Goal: Information Seeking & Learning: Find specific fact

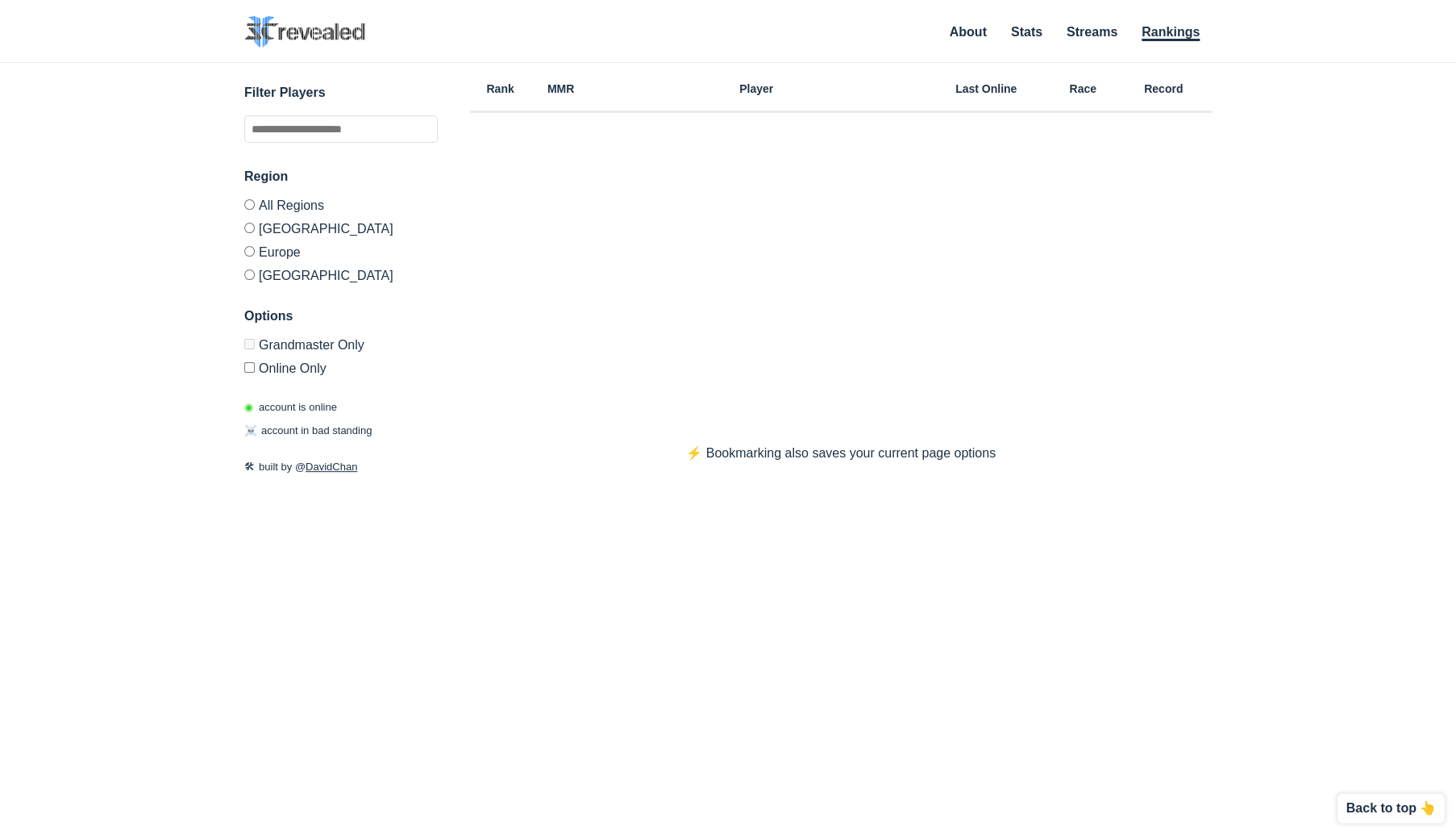
click at [229, 614] on div "✕ Filter Players Region All Regions [GEOGRAPHIC_DATA] [GEOGRAPHIC_DATA] [GEOGRA…" at bounding box center [728, 428] width 1424 height 731
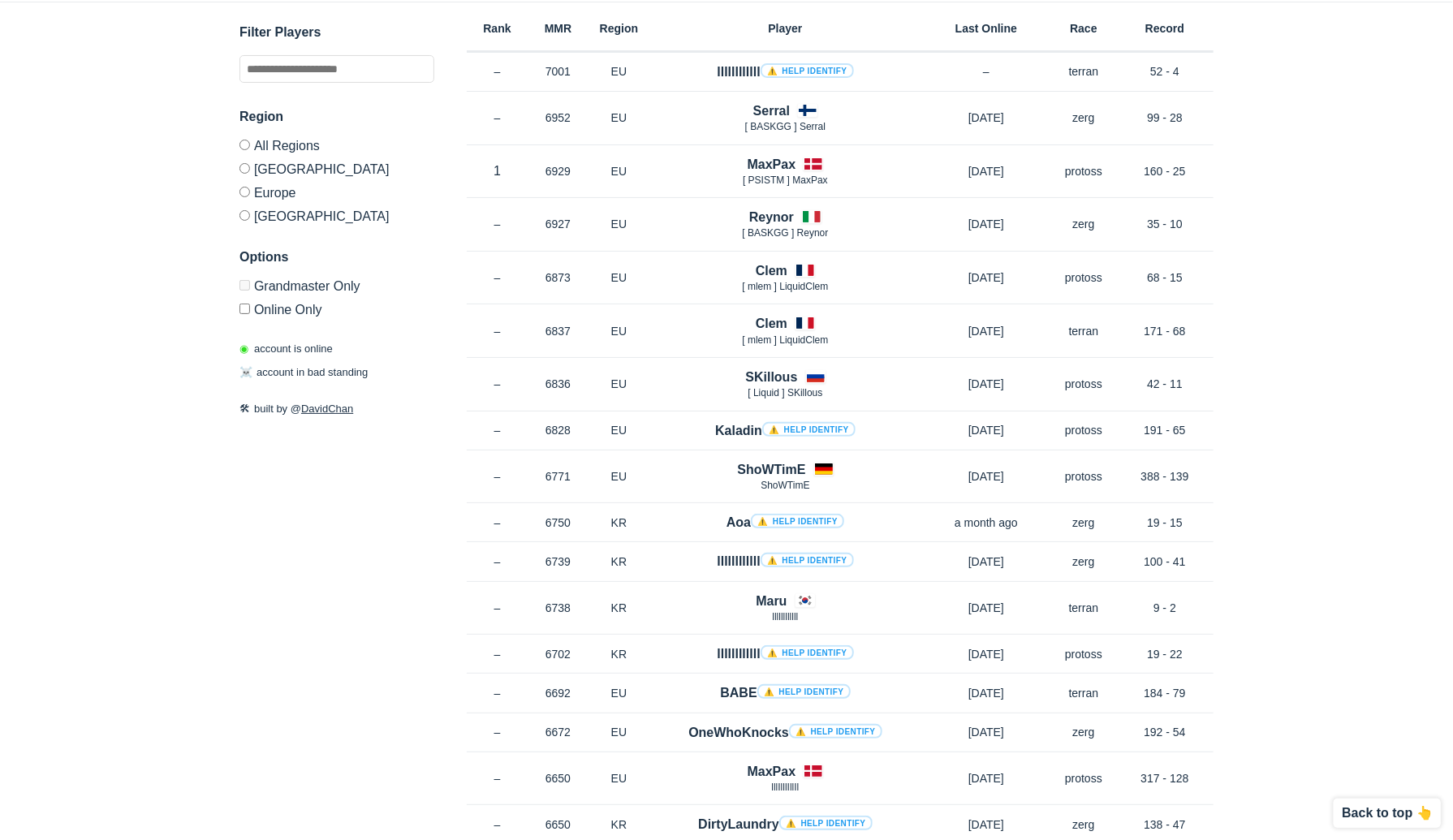
scroll to position [62, 0]
click at [1422, 455] on div "✕ Filter Players Region All Regions [GEOGRAPHIC_DATA] [GEOGRAPHIC_DATA] [GEOGRA…" at bounding box center [726, 369] width 1421 height 735
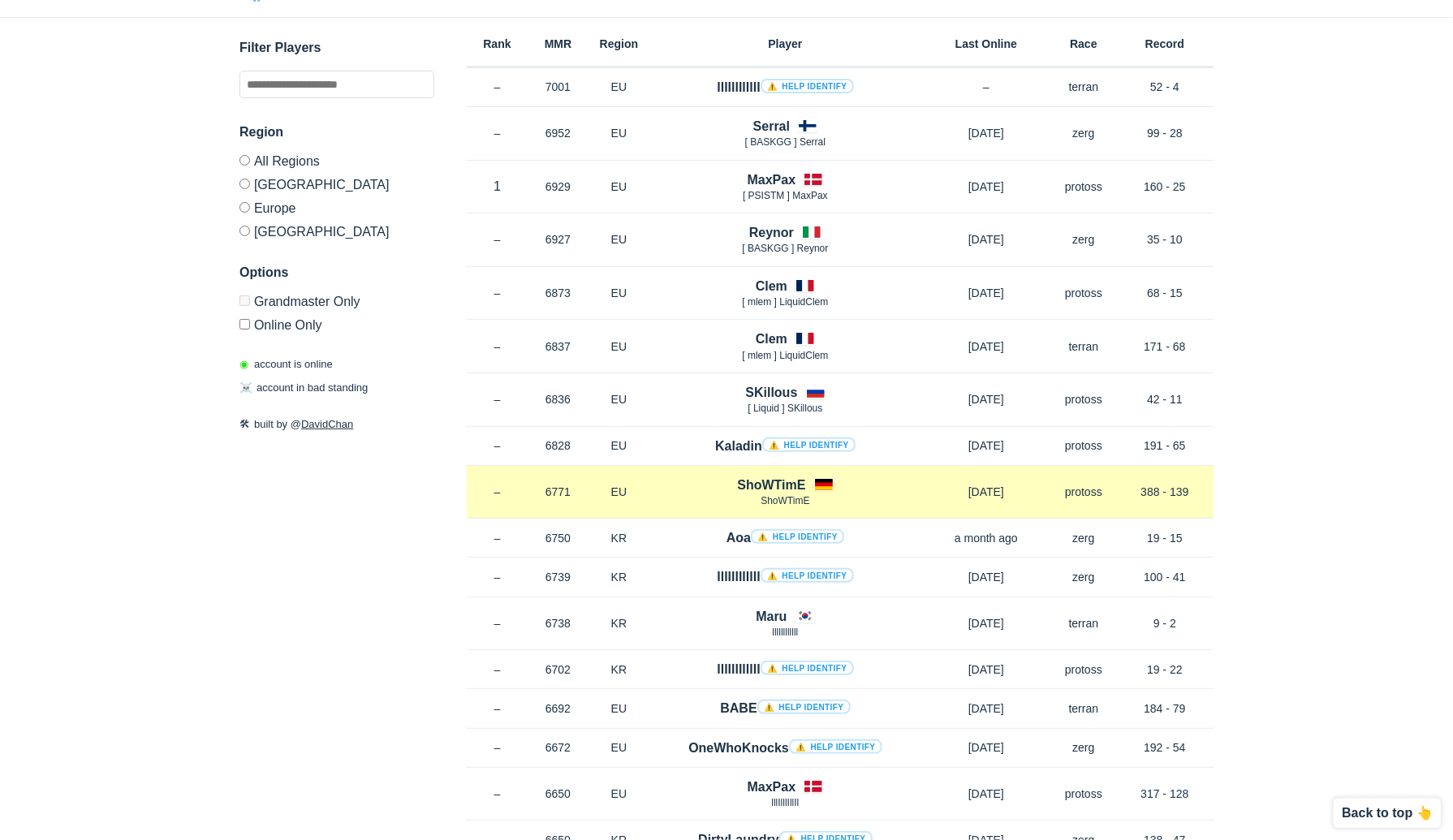
scroll to position [0, 0]
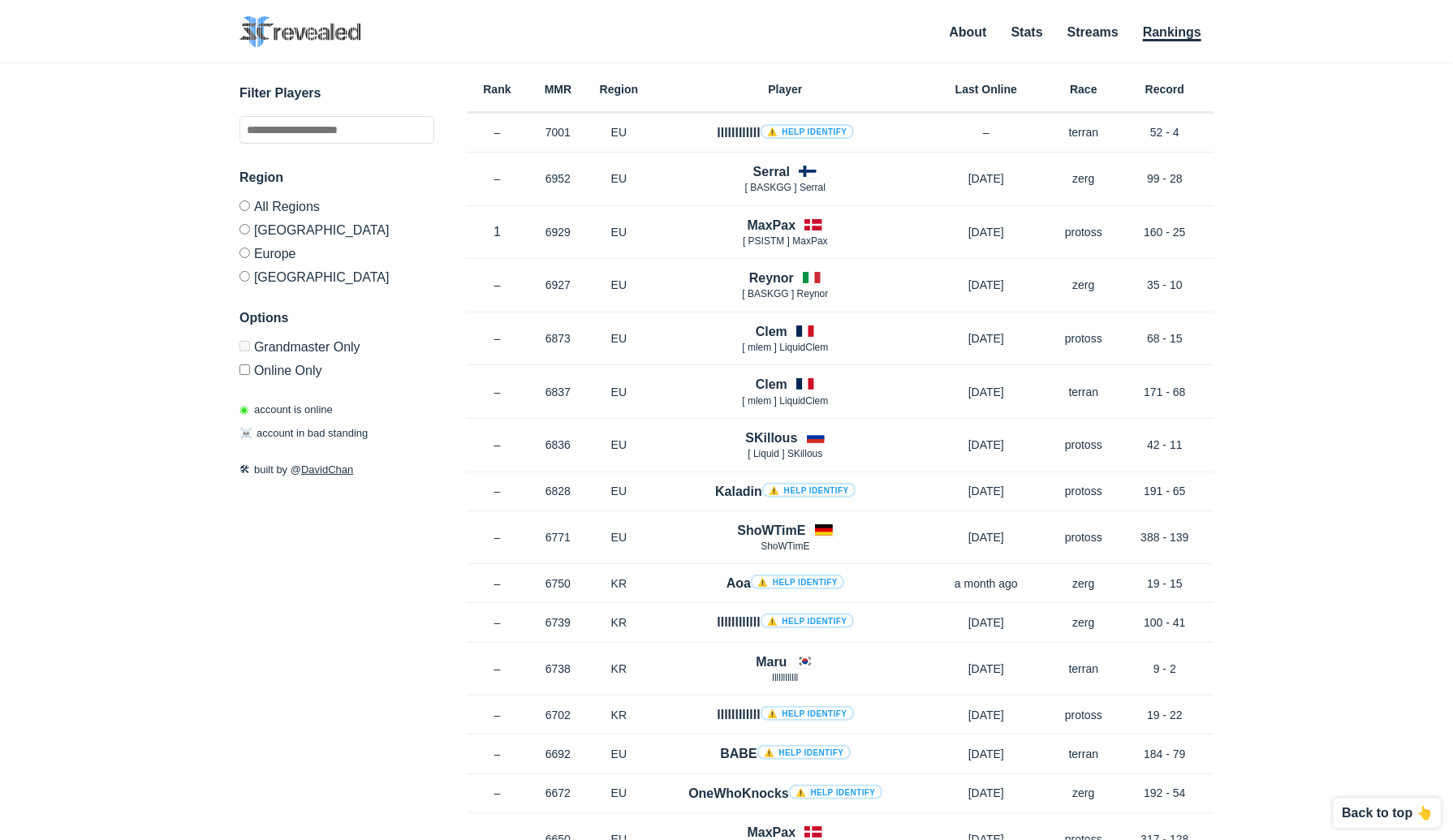
click at [251, 274] on label "[GEOGRAPHIC_DATA]" at bounding box center [337, 274] width 194 height 19
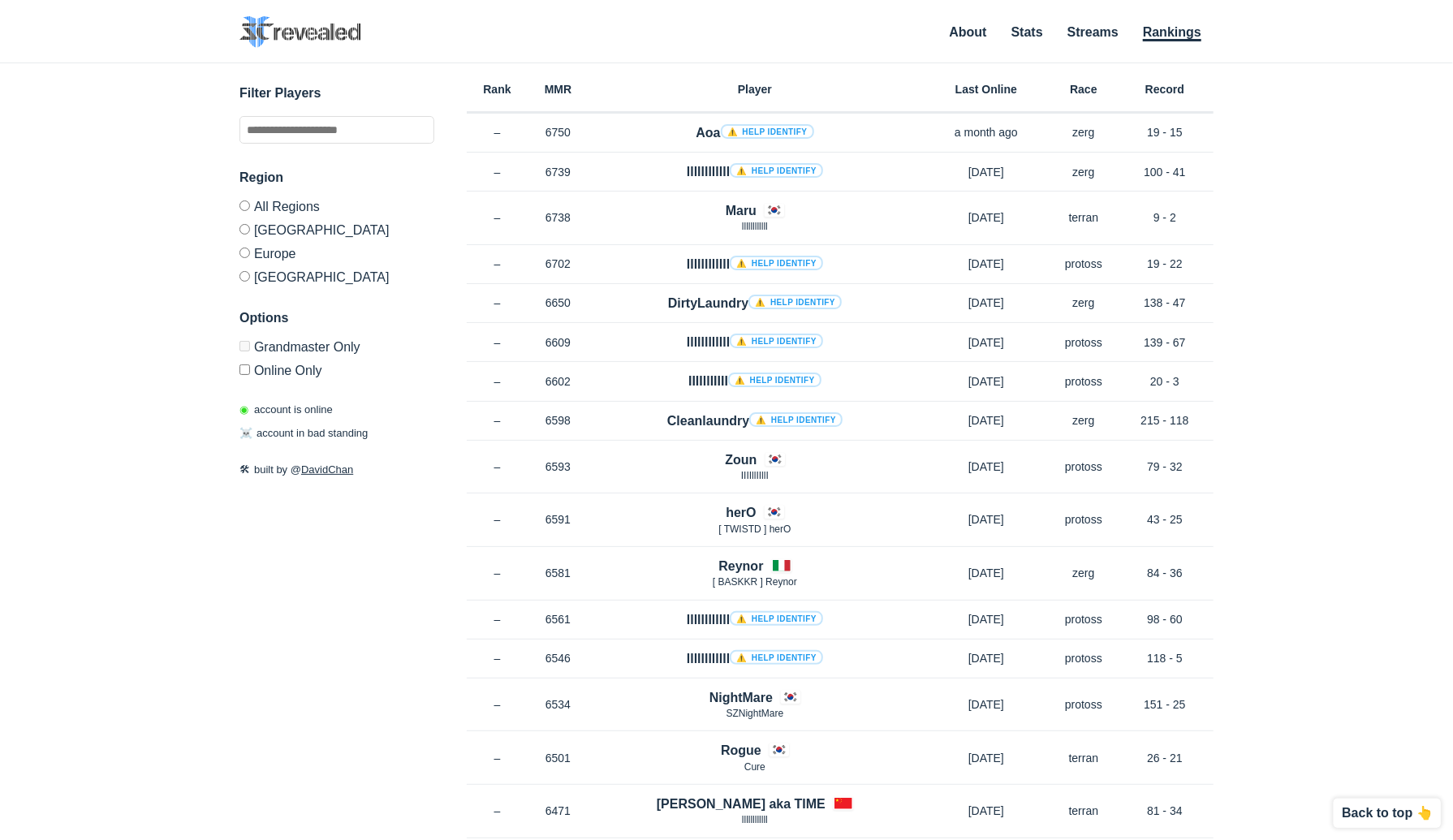
click at [1244, 503] on div "✕ Filter Players Region All Regions [GEOGRAPHIC_DATA] [GEOGRAPHIC_DATA] [GEOGRA…" at bounding box center [726, 430] width 1421 height 735
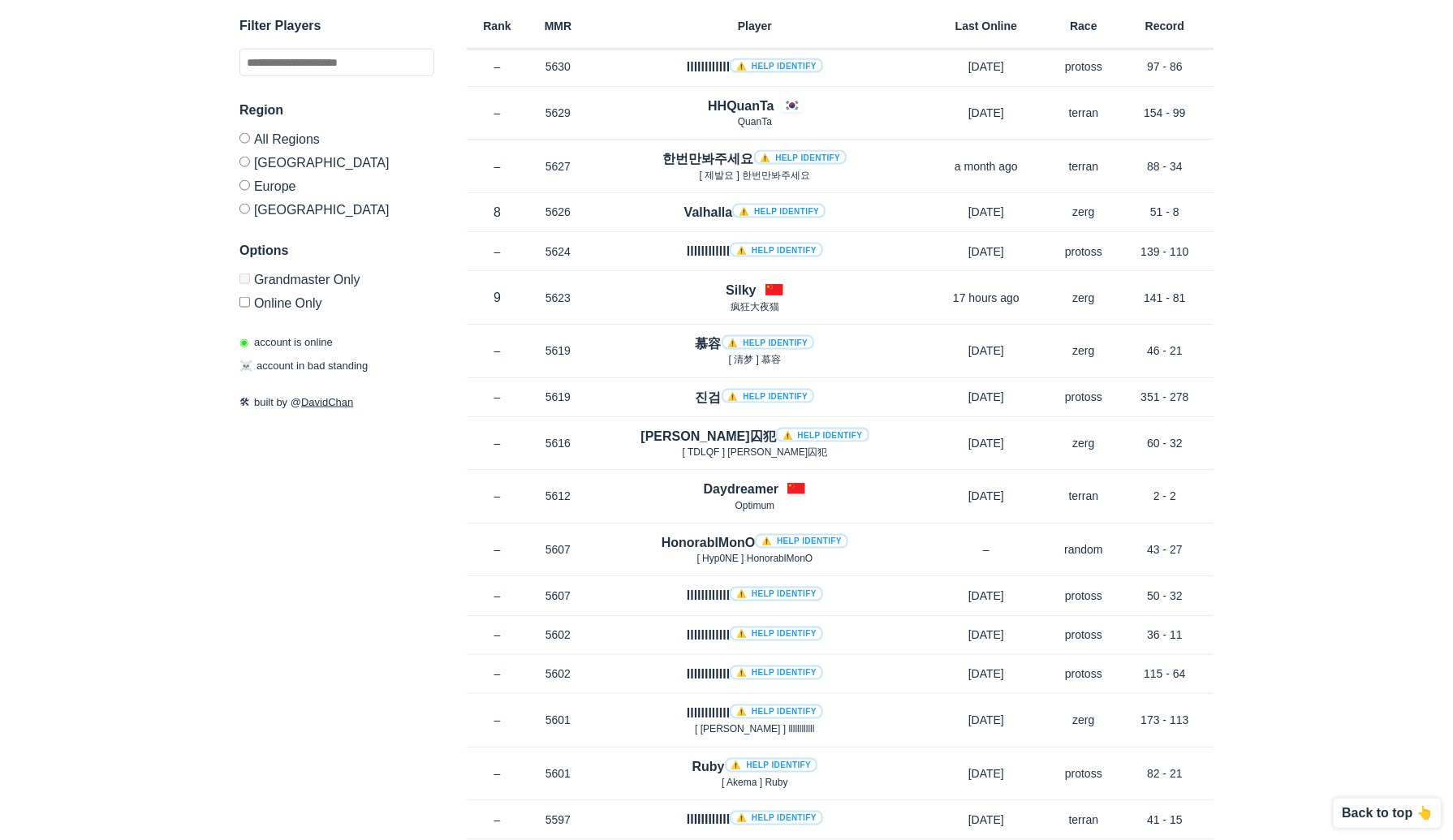
scroll to position [4932, 0]
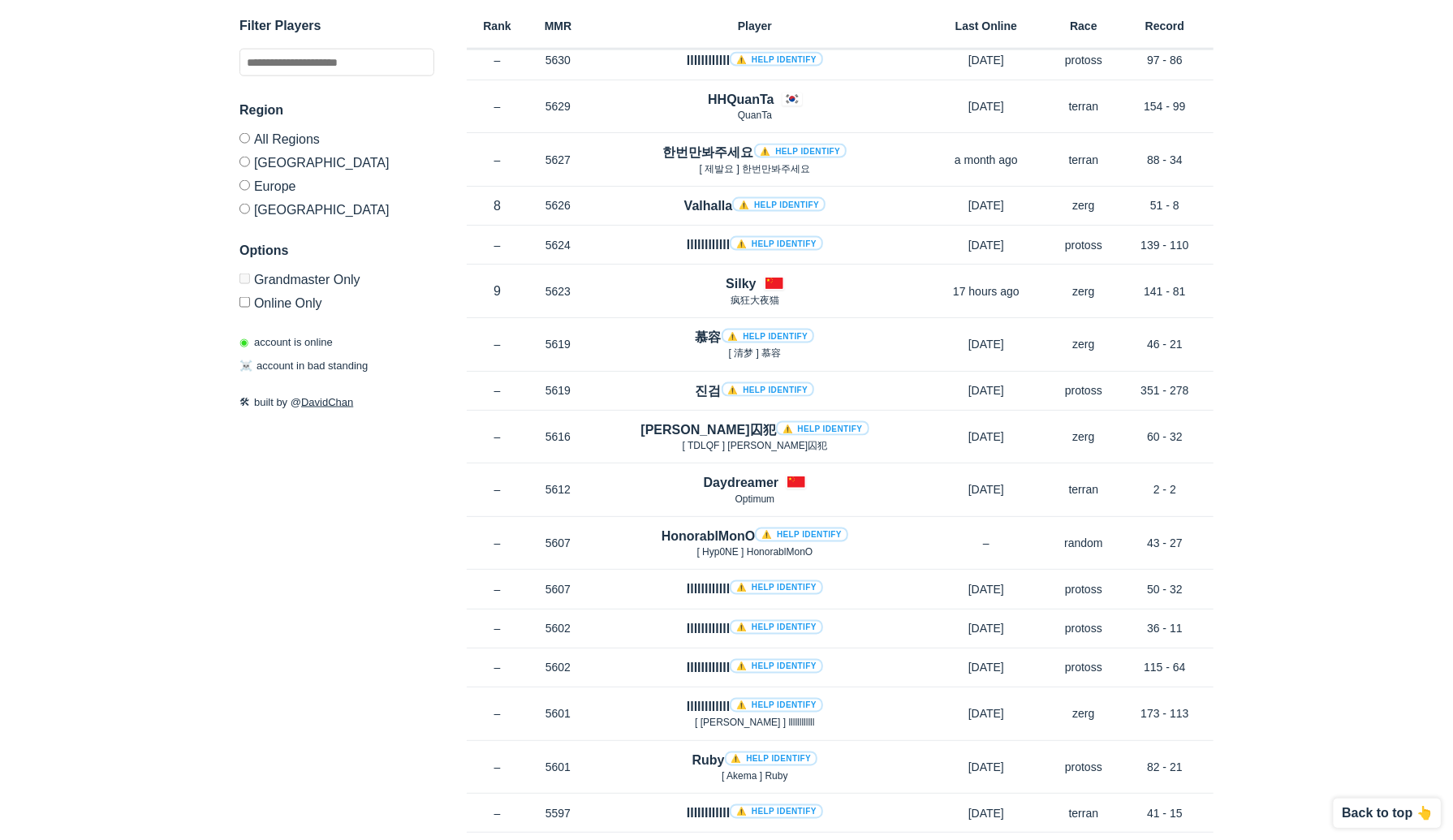
click at [252, 167] on label "[GEOGRAPHIC_DATA]" at bounding box center [337, 161] width 194 height 23
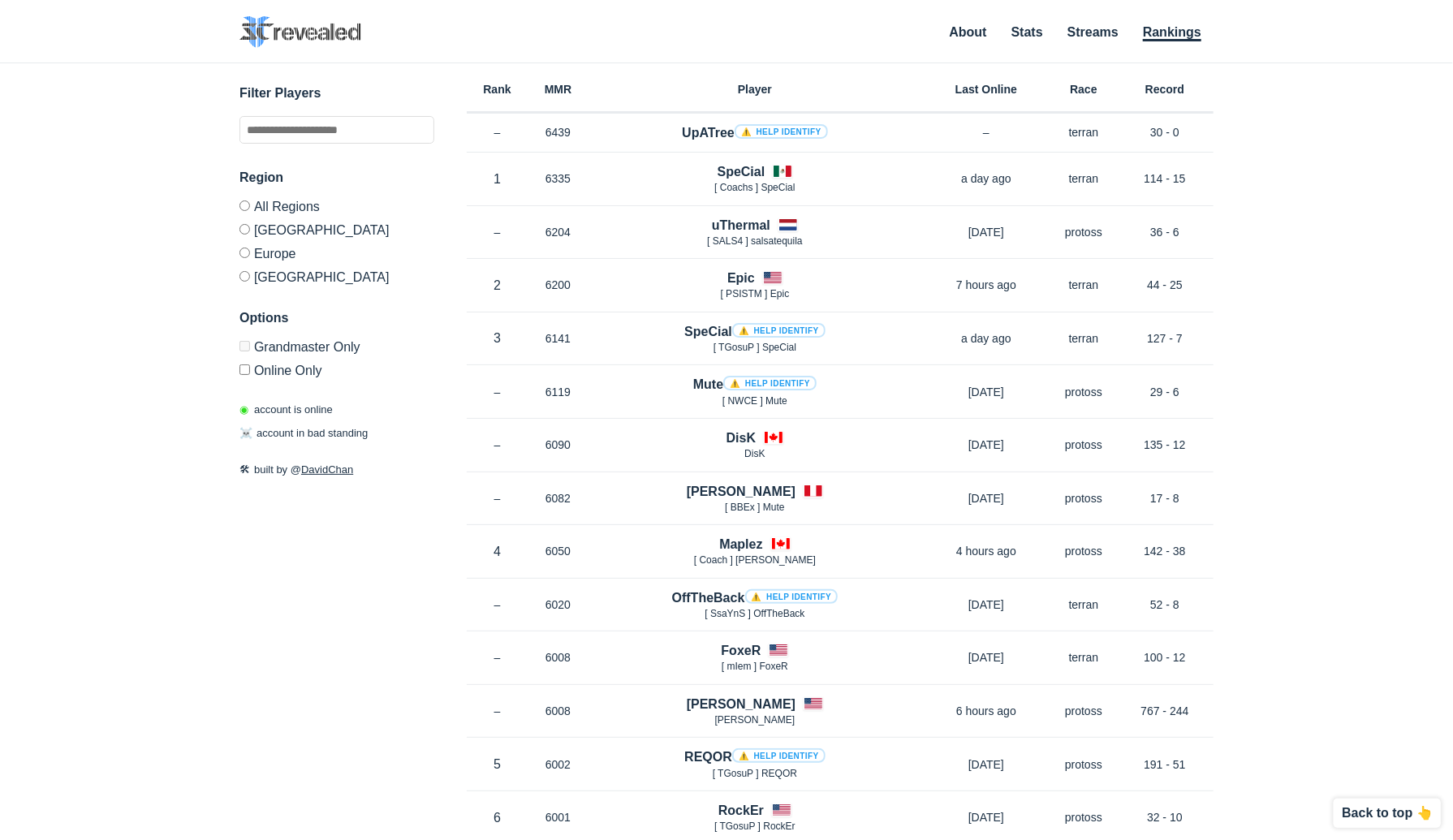
click at [1260, 571] on div "✕ Filter Players Region All Regions [GEOGRAPHIC_DATA] [GEOGRAPHIC_DATA] [GEOGRA…" at bounding box center [726, 430] width 1421 height 735
click at [305, 122] on input "text" at bounding box center [337, 130] width 194 height 28
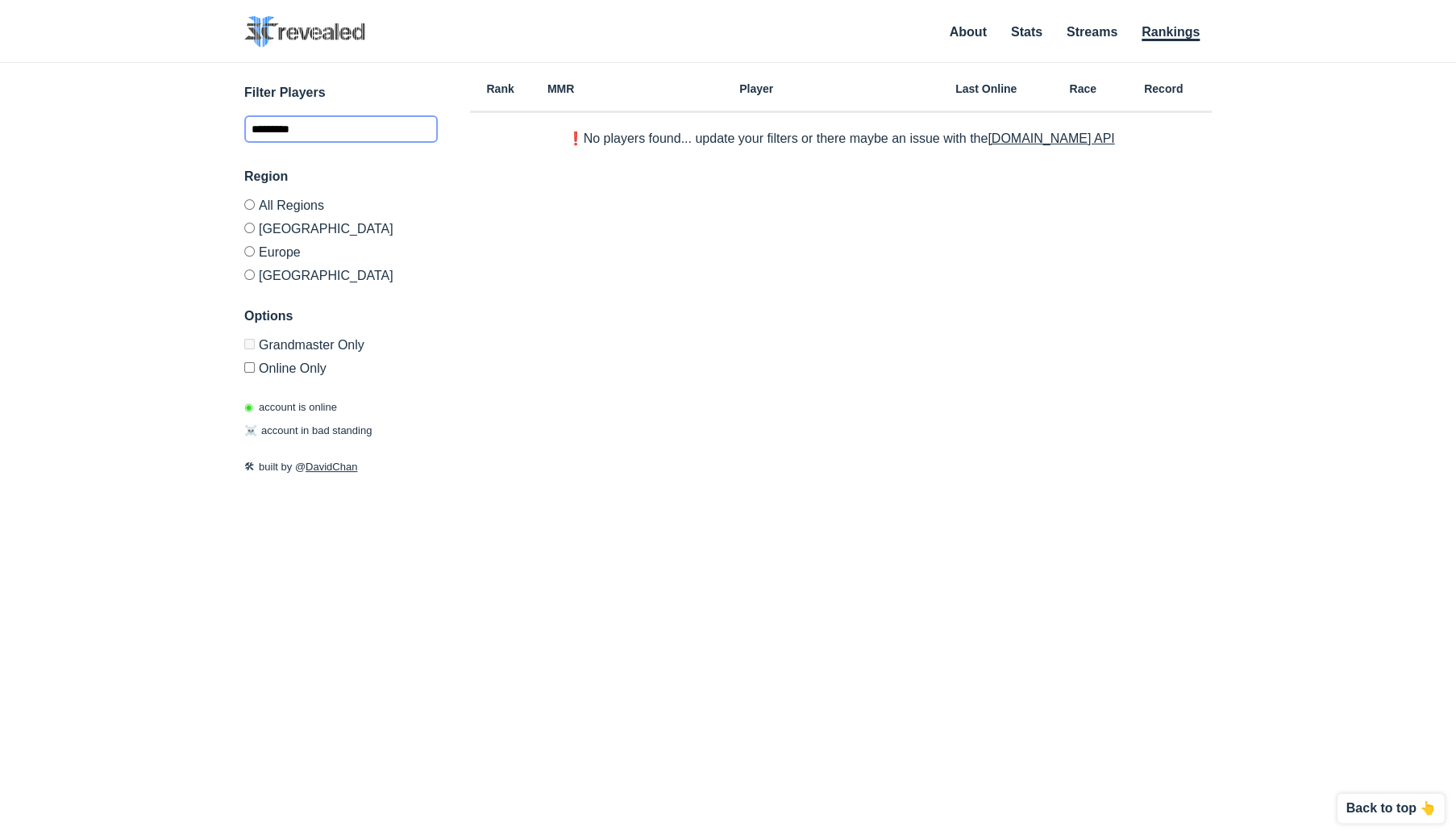
click at [355, 131] on input "*********" at bounding box center [341, 129] width 193 height 28
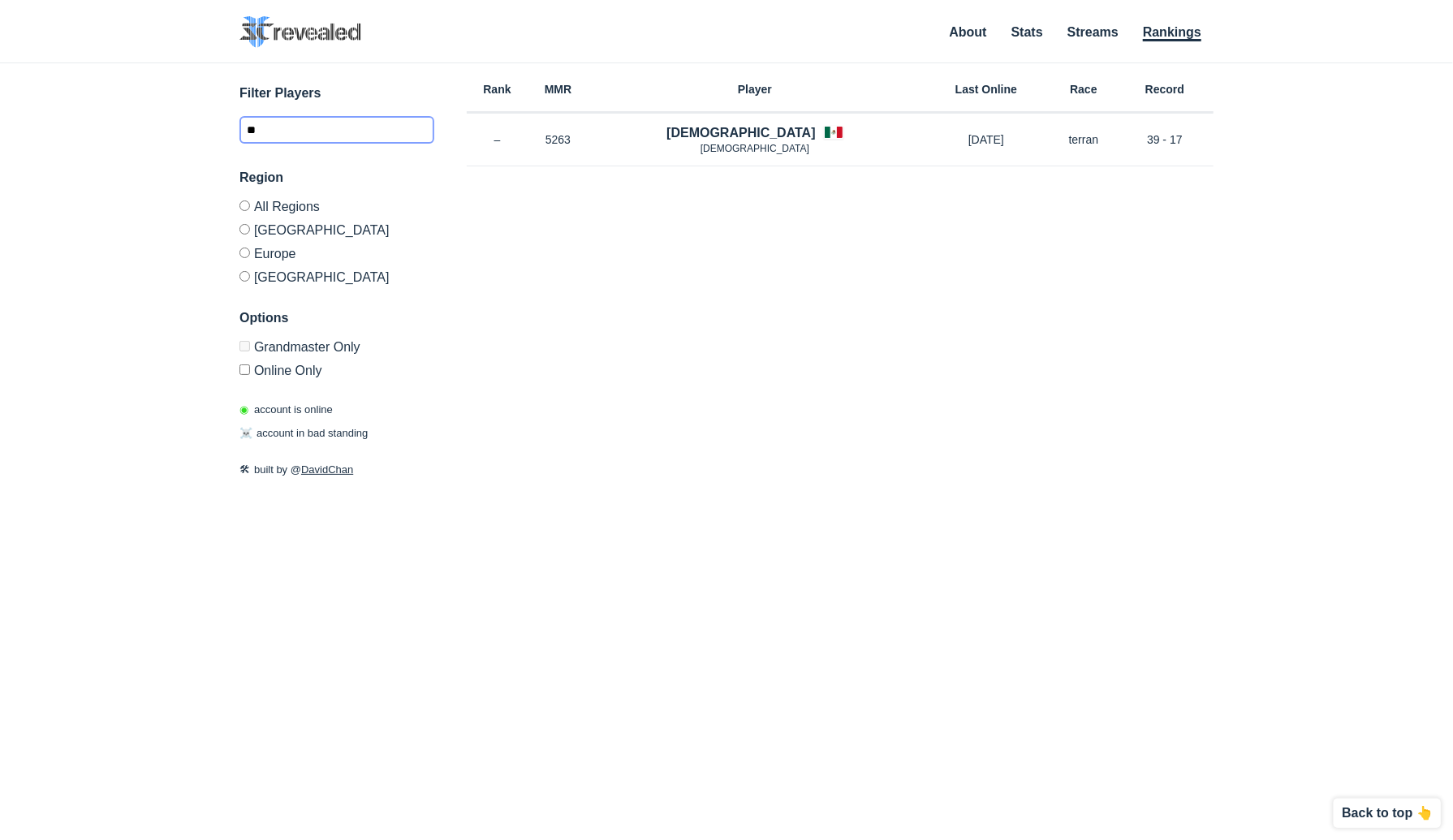
type input "*"
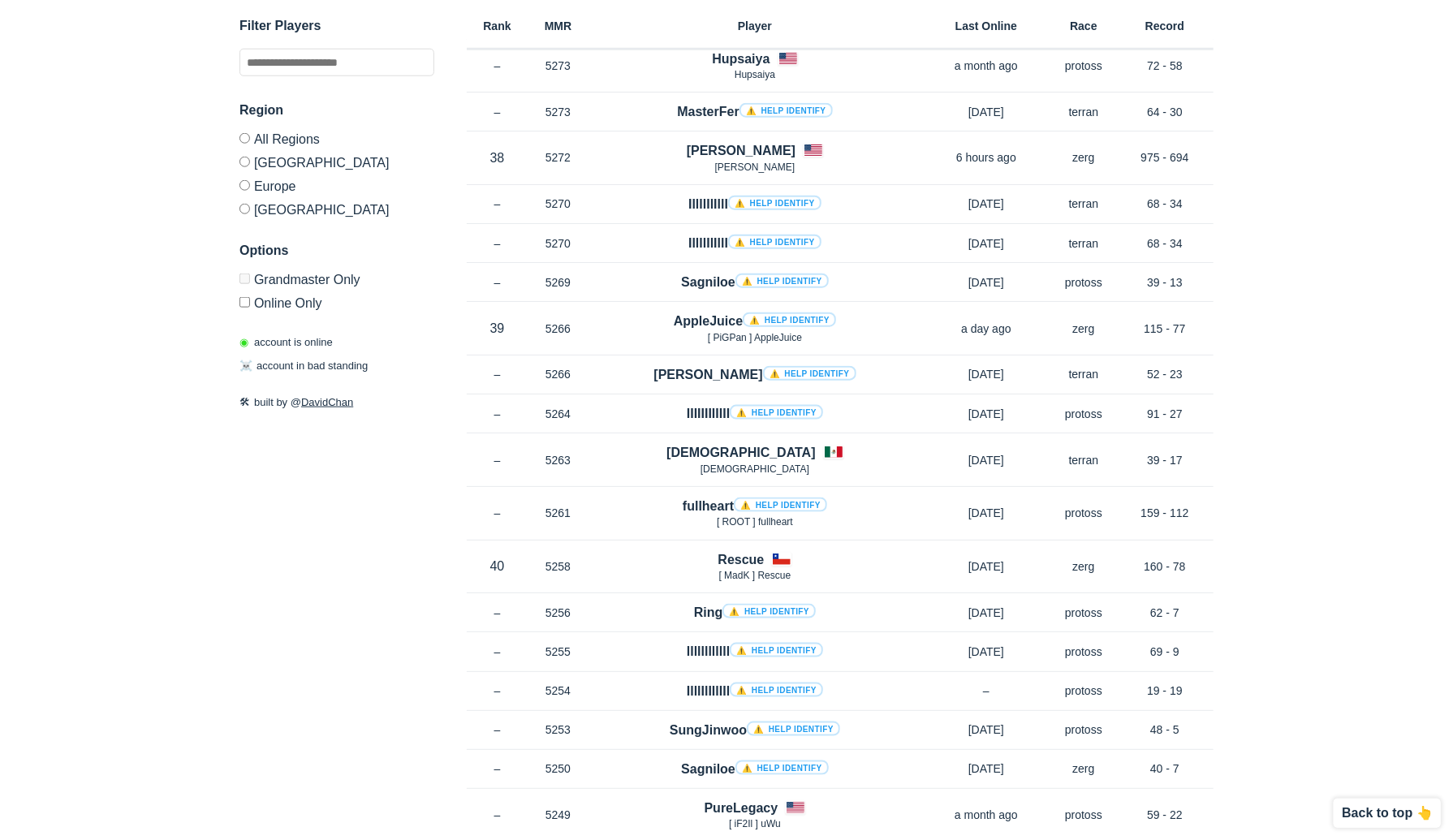
scroll to position [8806, 0]
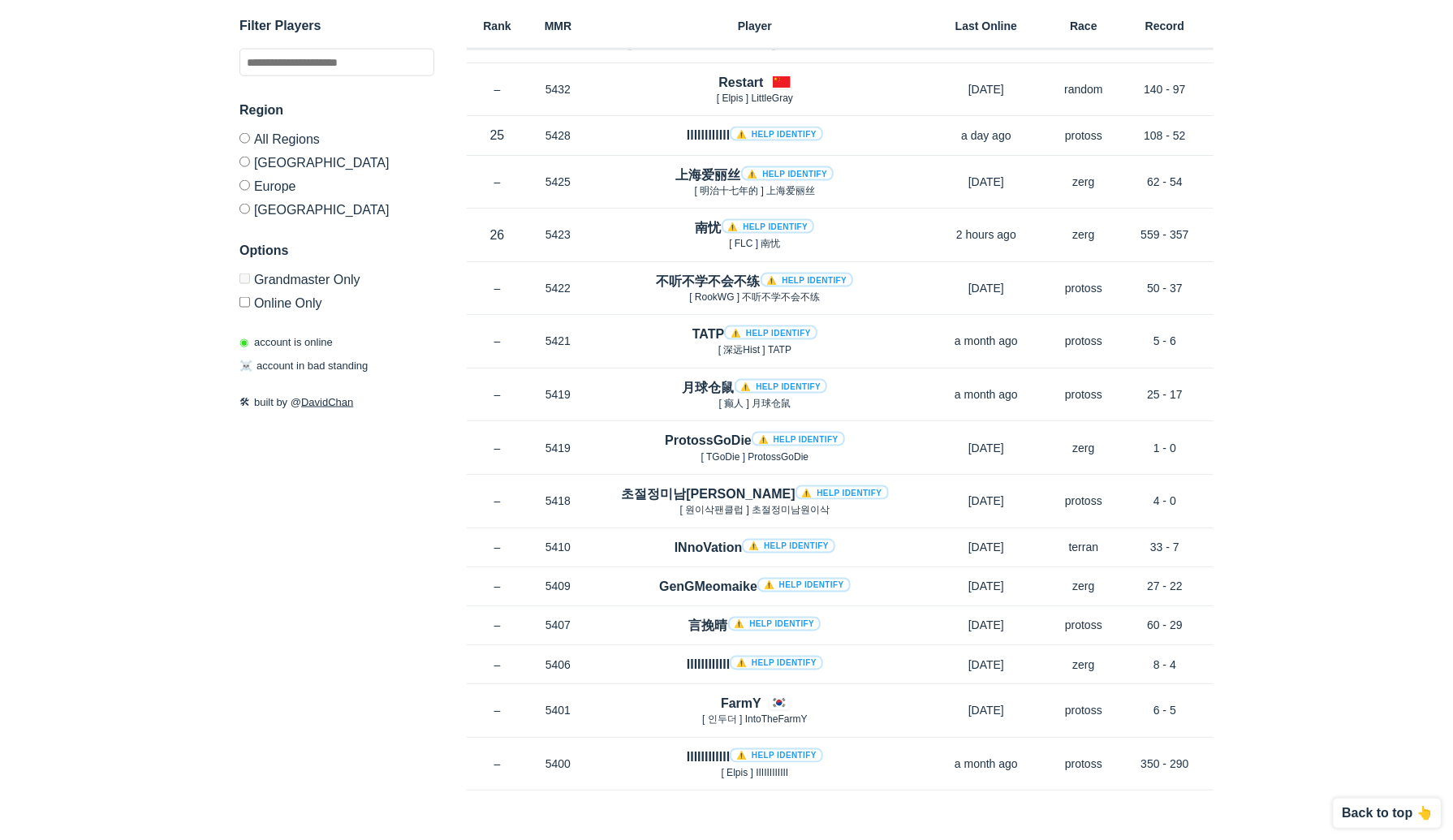
scroll to position [8569, 0]
